Goal: Task Accomplishment & Management: Manage account settings

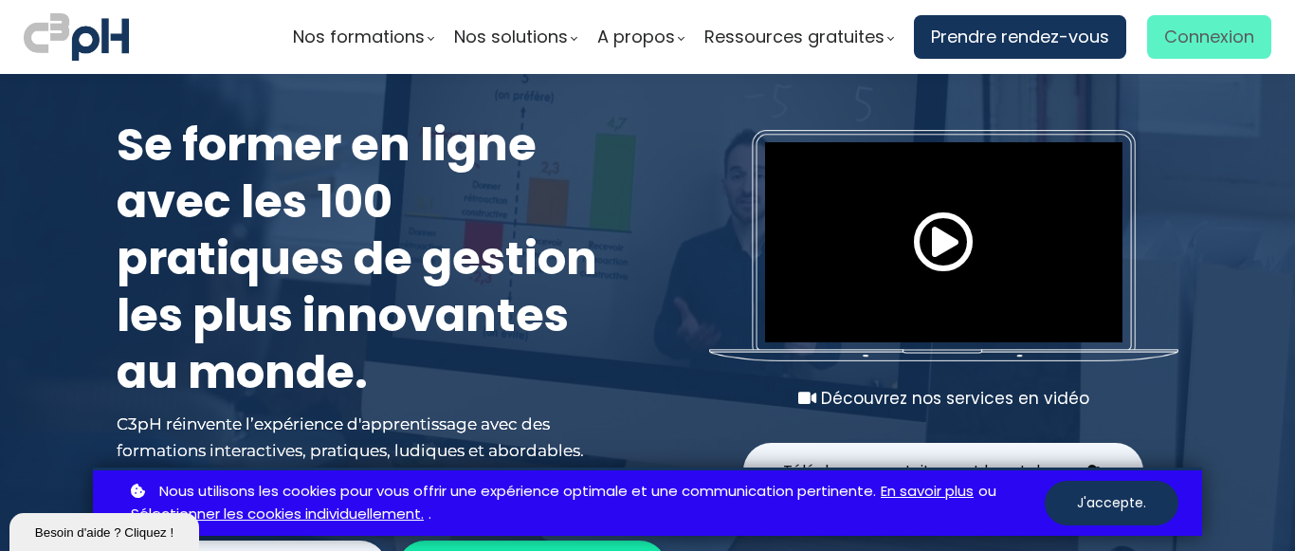
click at [1204, 39] on span "Connexion" at bounding box center [1209, 37] width 90 height 28
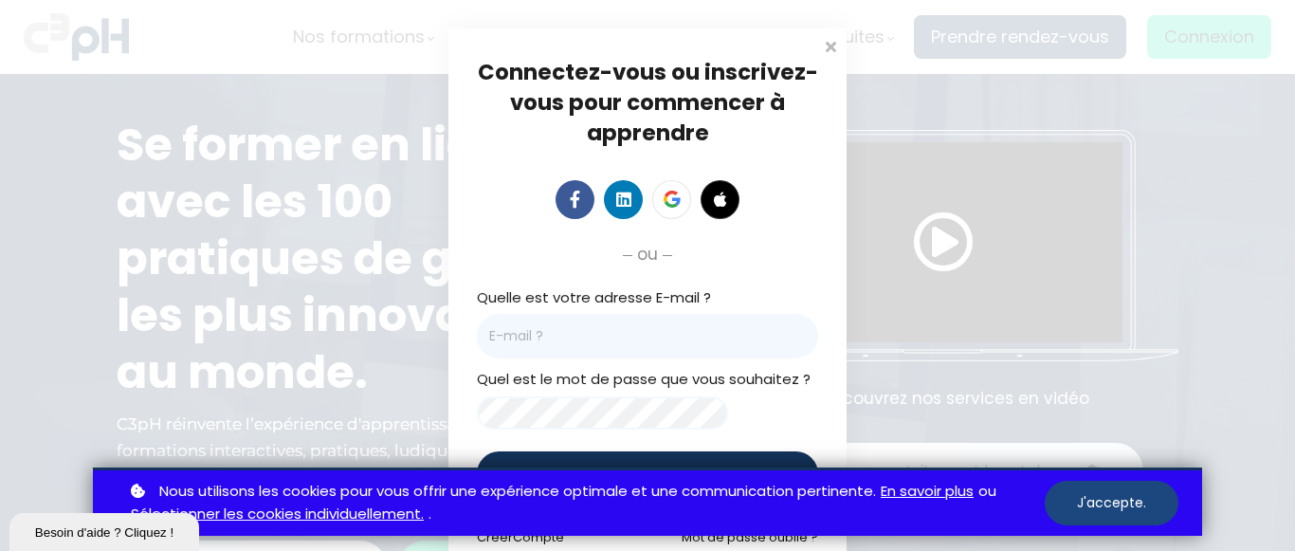
drag, startPoint x: 1115, startPoint y: 500, endPoint x: 1123, endPoint y: 326, distance: 174.5
click at [1115, 499] on button "J'accepte." at bounding box center [1111, 502] width 134 height 45
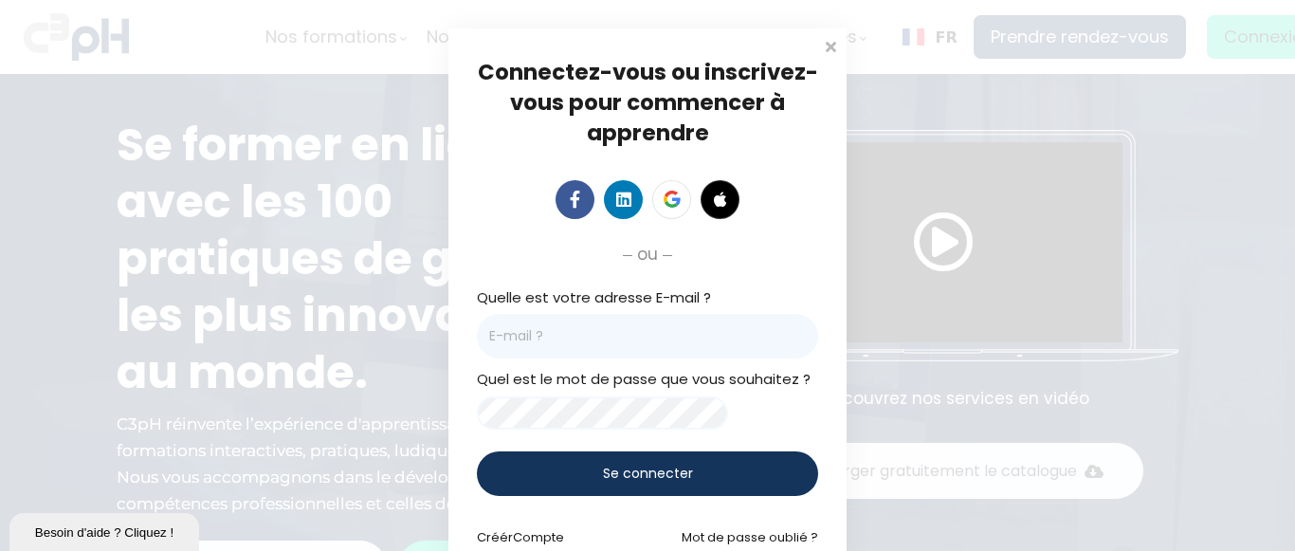
click at [635, 483] on span "Se connecter" at bounding box center [648, 473] width 90 height 20
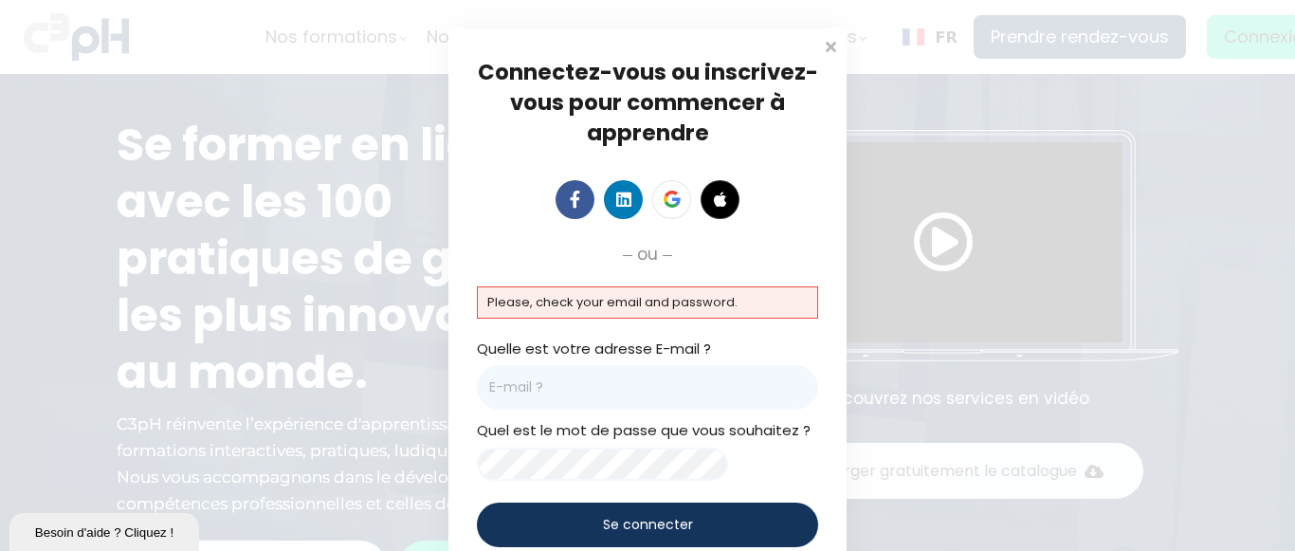
click at [490, 299] on p "Please, check your email and password." at bounding box center [647, 302] width 320 height 21
click at [494, 307] on p "Please, check your email and password." at bounding box center [647, 302] width 320 height 21
click at [592, 352] on div "Quelle est votre adresse E-mail ?" at bounding box center [647, 373] width 341 height 73
click at [822, 46] on span at bounding box center [830, 44] width 19 height 19
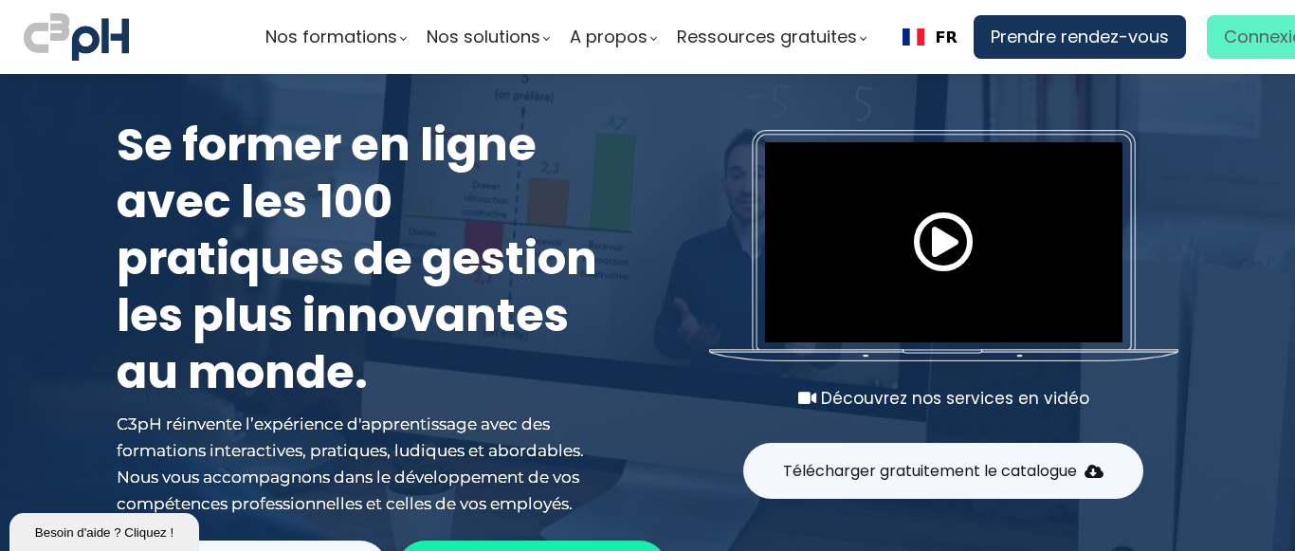
click at [1241, 27] on span "Connexion" at bounding box center [1268, 37] width 90 height 28
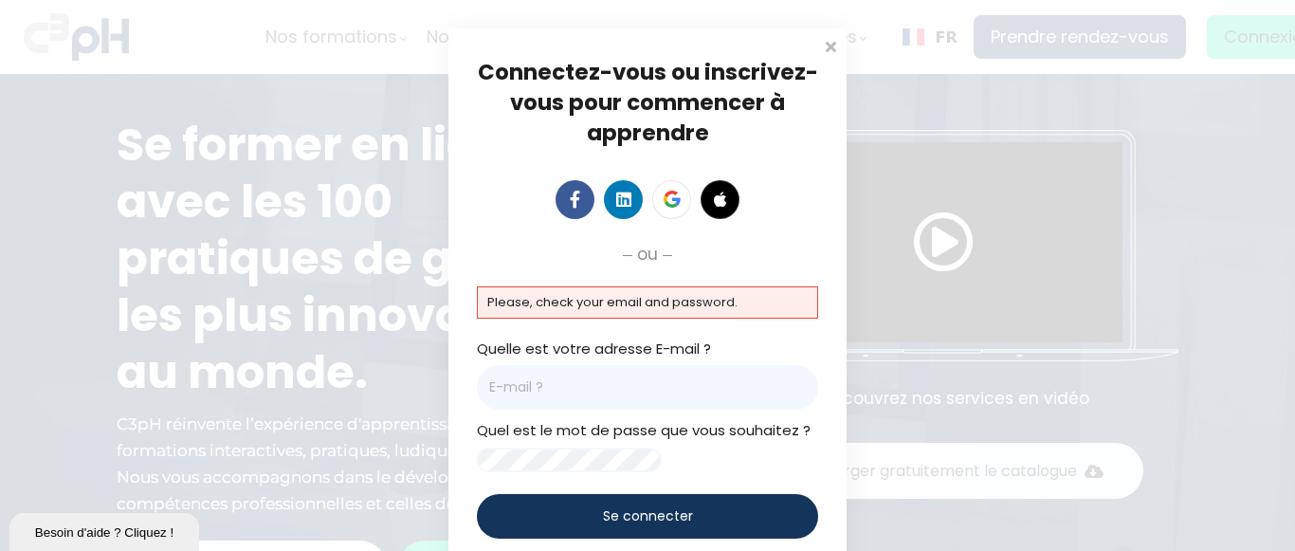
click at [492, 298] on p "Please, check your email and password." at bounding box center [647, 302] width 320 height 21
click at [585, 303] on p "Please, check your email and password." at bounding box center [647, 302] width 320 height 21
click at [611, 350] on div "Quelle est votre adresse E-mail ?" at bounding box center [647, 373] width 341 height 73
click at [723, 530] on div "Se connecter" at bounding box center [647, 516] width 341 height 45
click at [751, 306] on p "Please, check your email and password." at bounding box center [647, 302] width 320 height 21
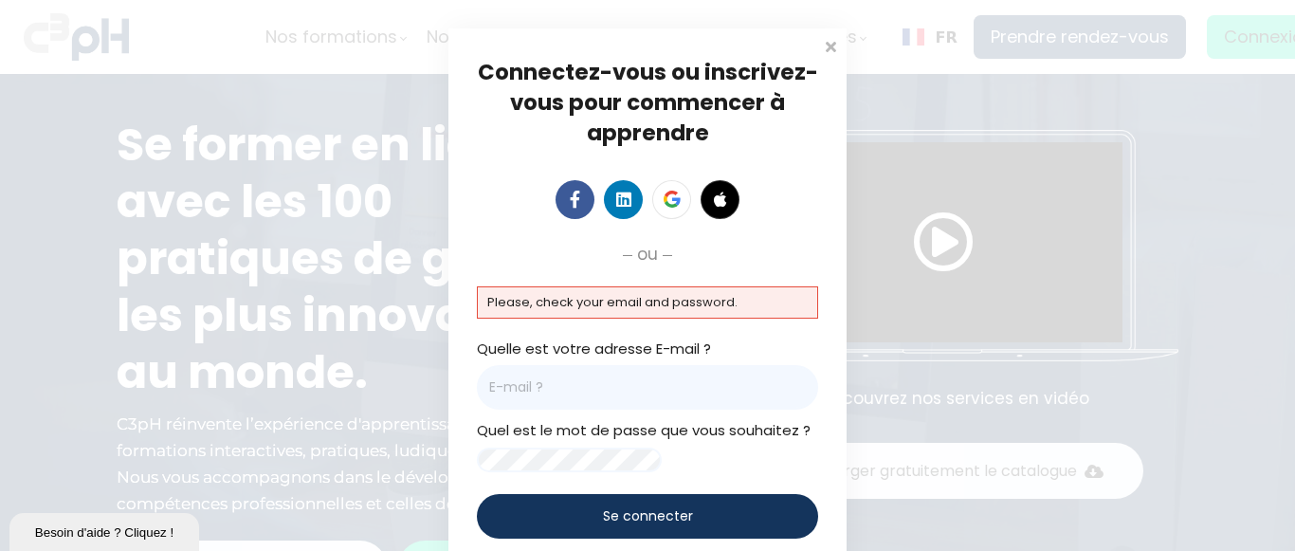
click at [751, 306] on p "Please, check your email and password." at bounding box center [647, 302] width 320 height 21
click at [828, 41] on span at bounding box center [830, 44] width 19 height 19
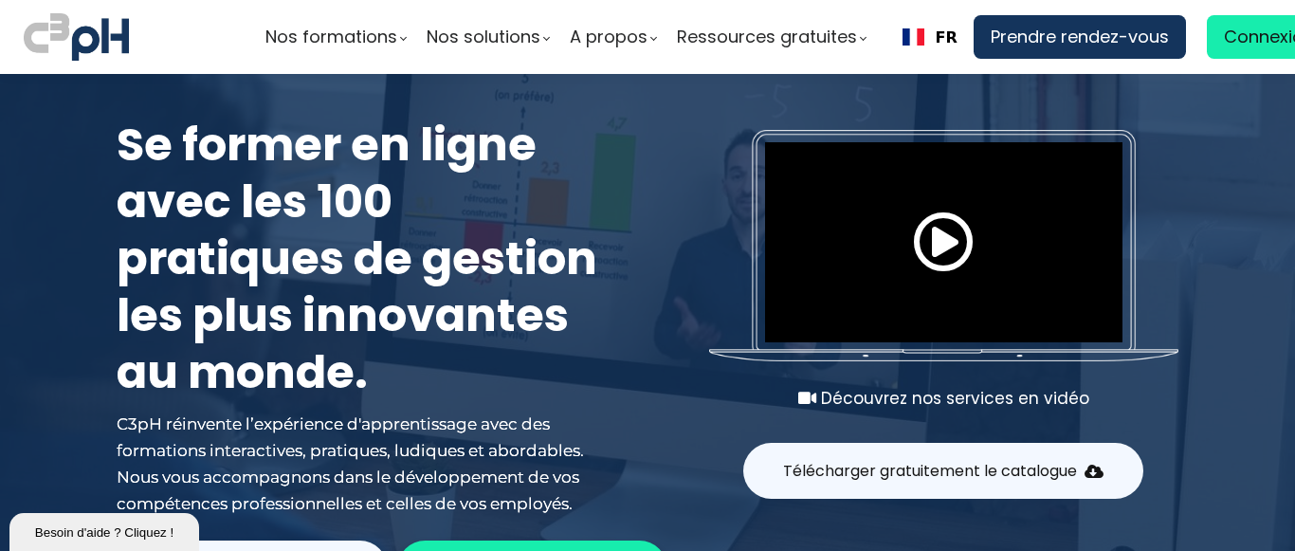
click at [937, 244] on span at bounding box center [943, 241] width 61 height 61
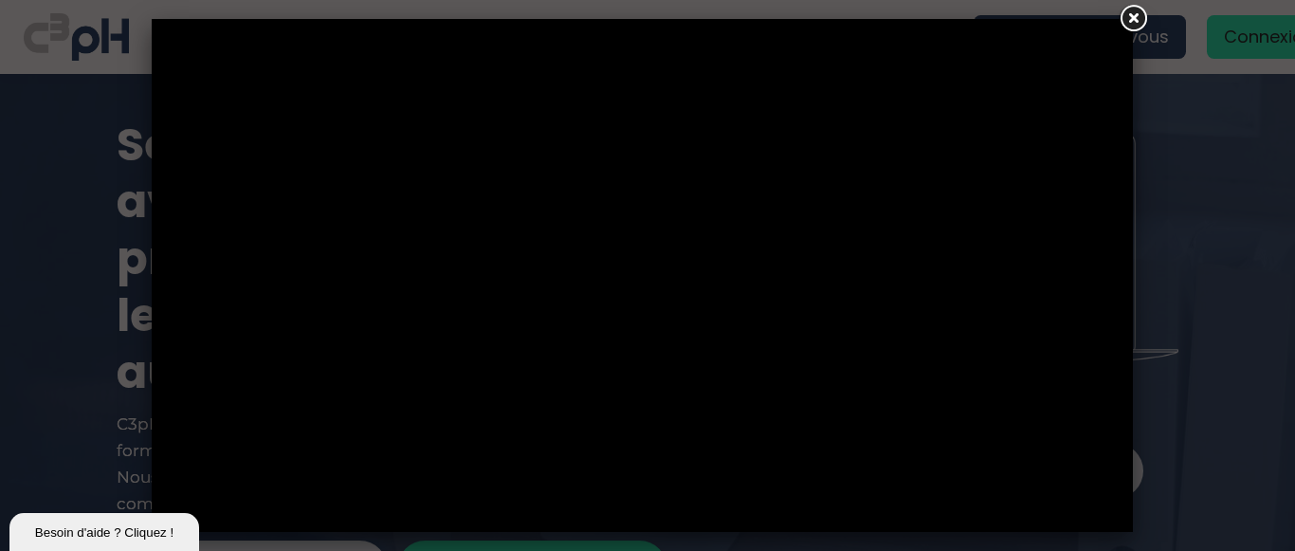
click at [1131, 20] on link at bounding box center [1132, 19] width 34 height 34
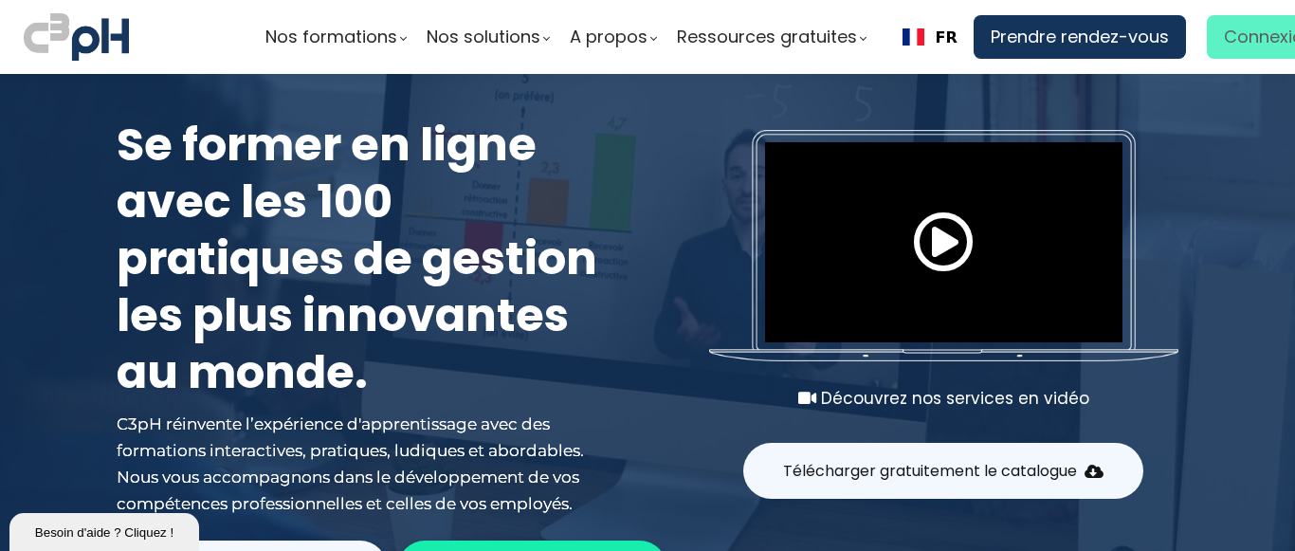
click at [1229, 43] on span "Connexion" at bounding box center [1268, 37] width 90 height 28
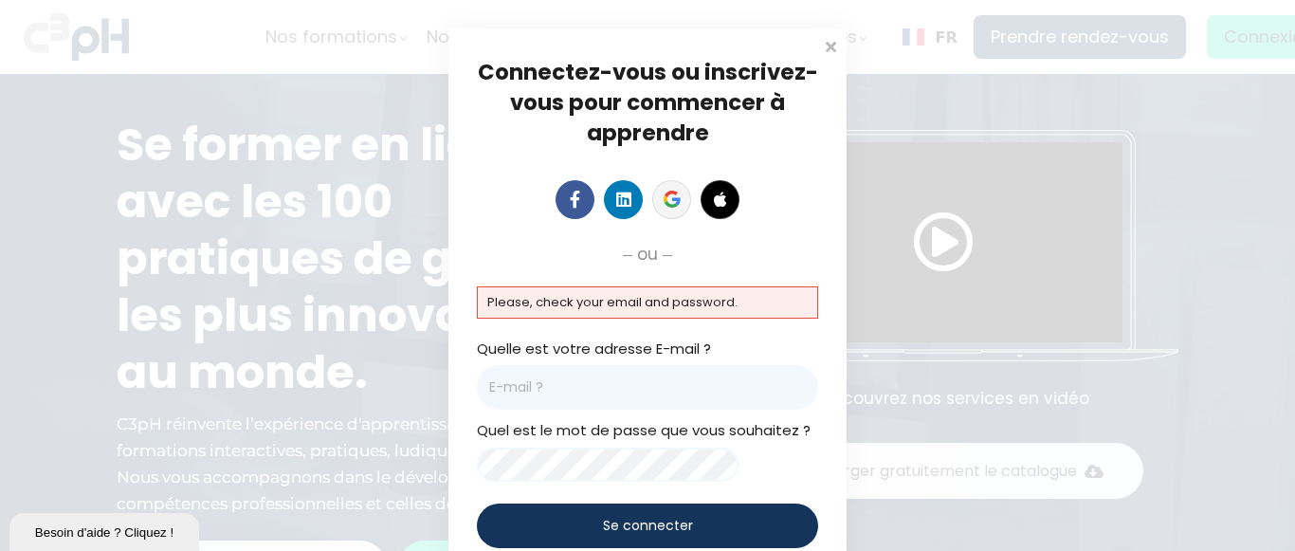
click at [667, 204] on icon at bounding box center [671, 198] width 17 height 17
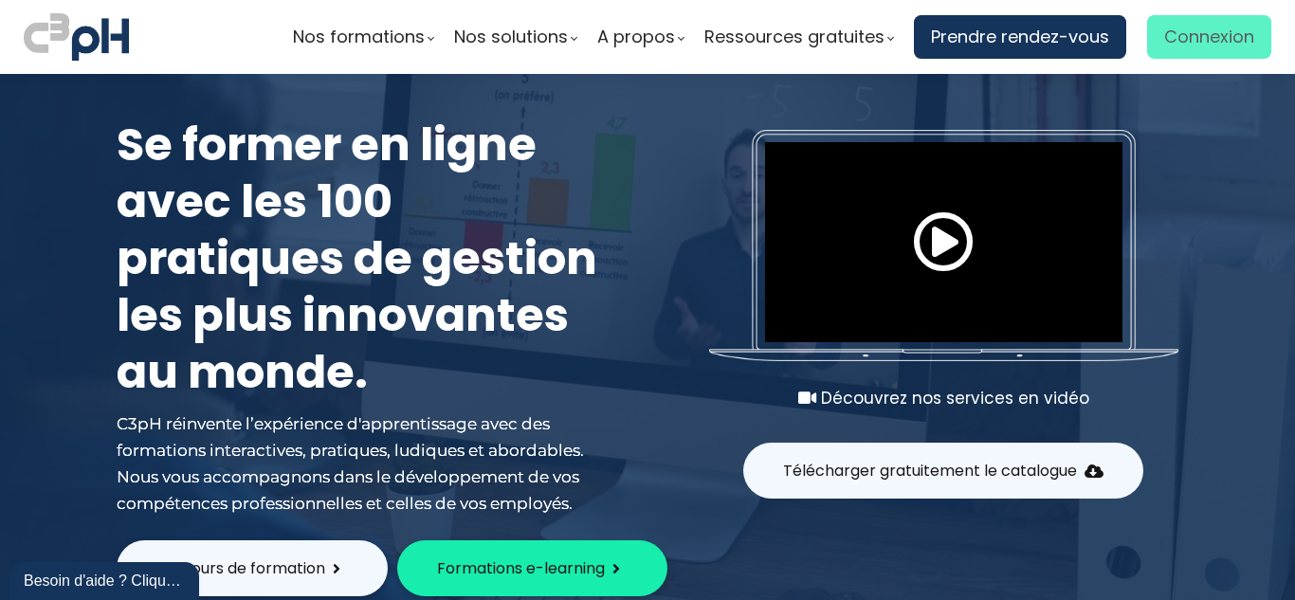
click at [1184, 45] on span "Connexion" at bounding box center [1209, 37] width 90 height 28
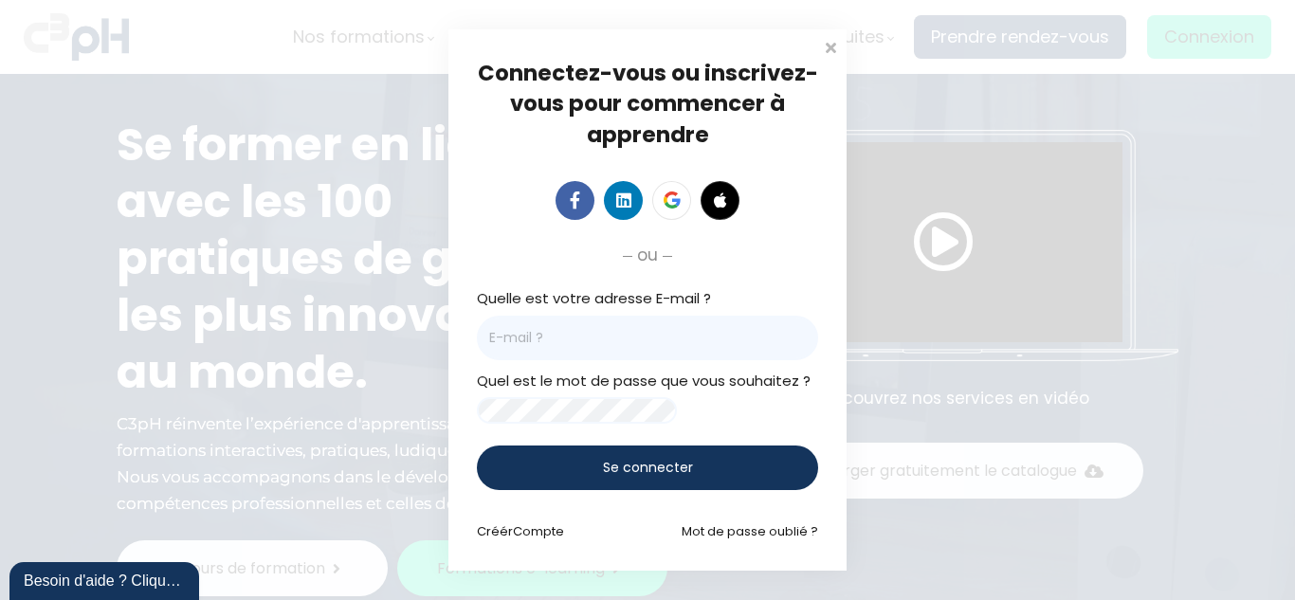
click at [571, 203] on span at bounding box center [575, 199] width 17 height 17
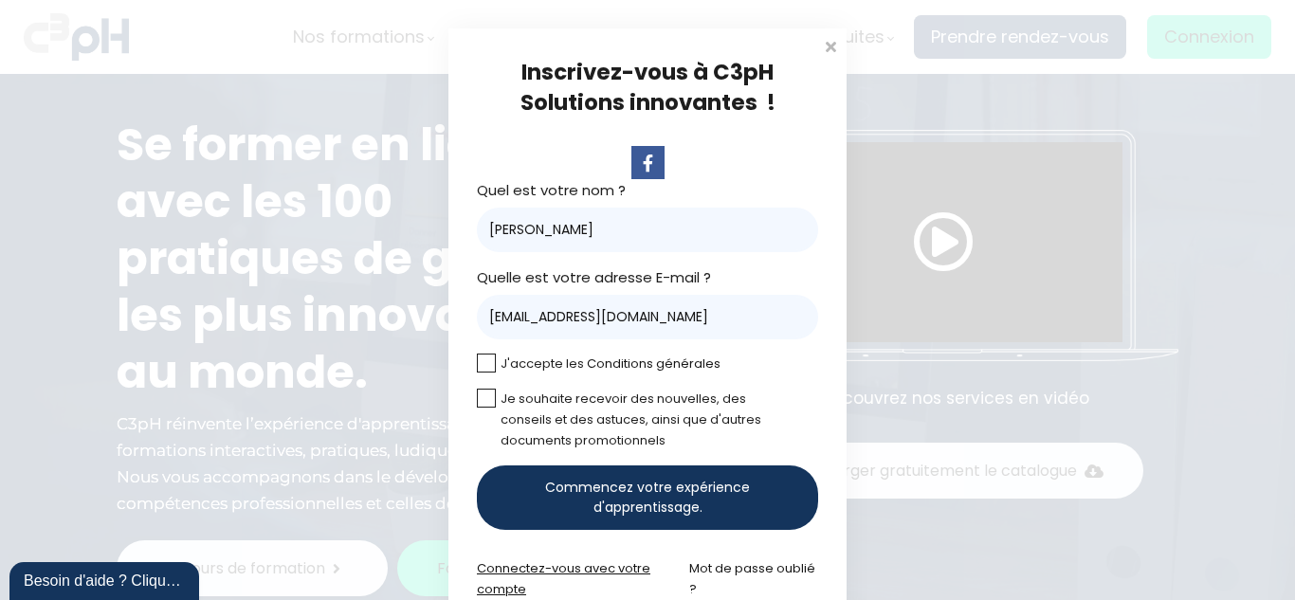
click at [522, 570] on link "Connectez-vous avec votre compte" at bounding box center [563, 578] width 173 height 39
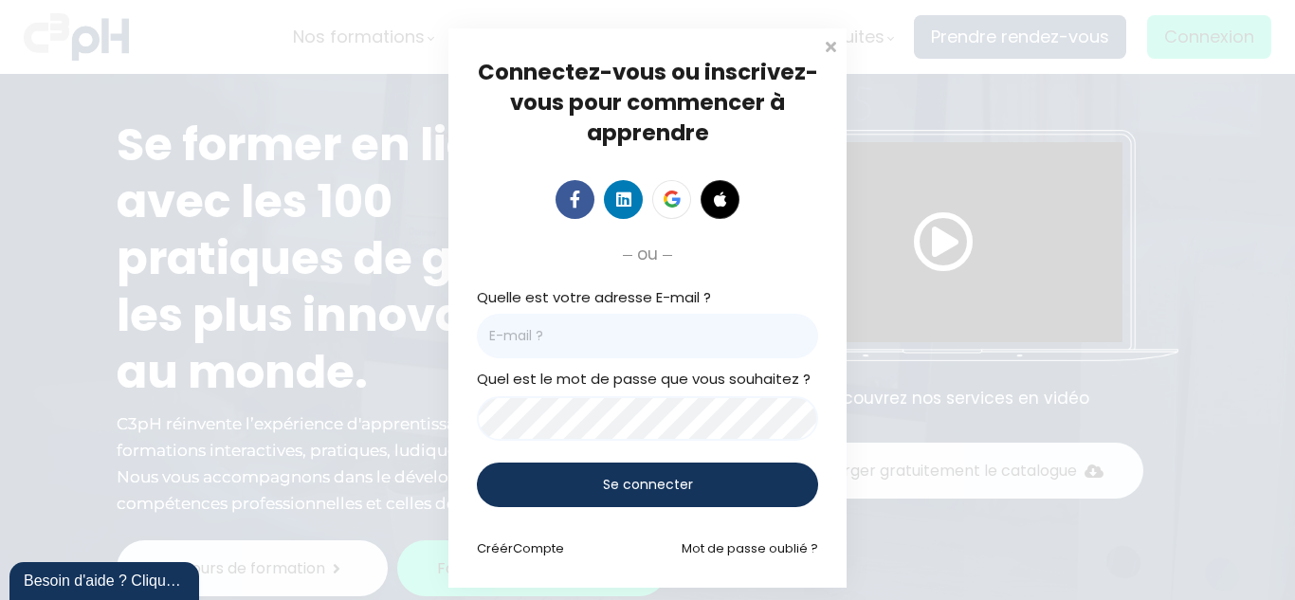
click at [492, 340] on input "email" at bounding box center [647, 336] width 341 height 45
type input "jsylvain@groupebouchersports.com"
click at [822, 46] on span at bounding box center [830, 44] width 19 height 19
